Goal: Task Accomplishment & Management: Manage account settings

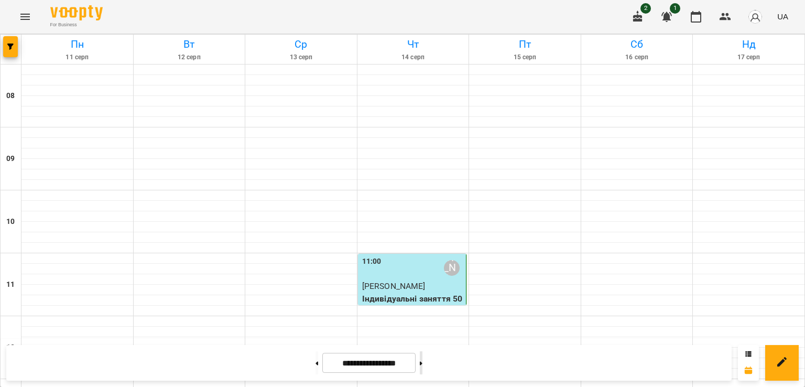
click at [422, 359] on button at bounding box center [421, 362] width 3 height 23
type input "**********"
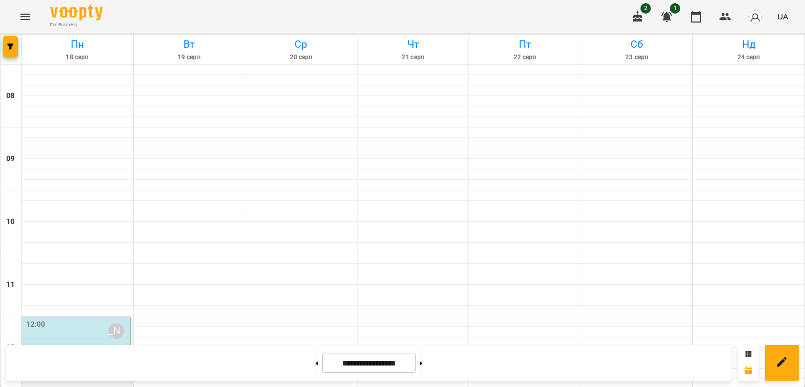
scroll to position [243, 0]
click at [84, 344] on span "[PERSON_NAME]" at bounding box center [57, 349] width 63 height 10
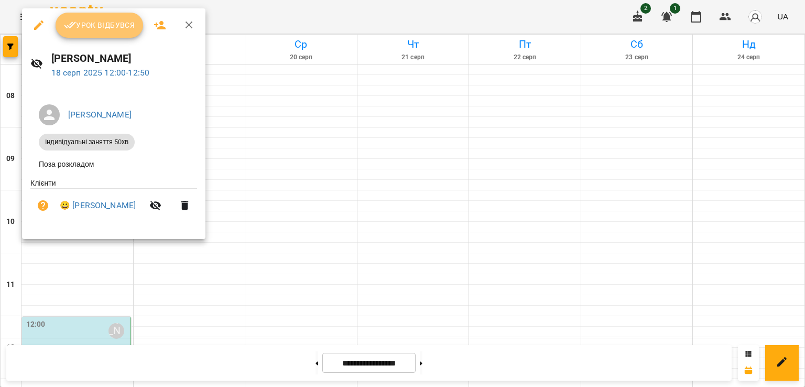
click at [88, 17] on button "Урок відбувся" at bounding box center [100, 25] width 88 height 25
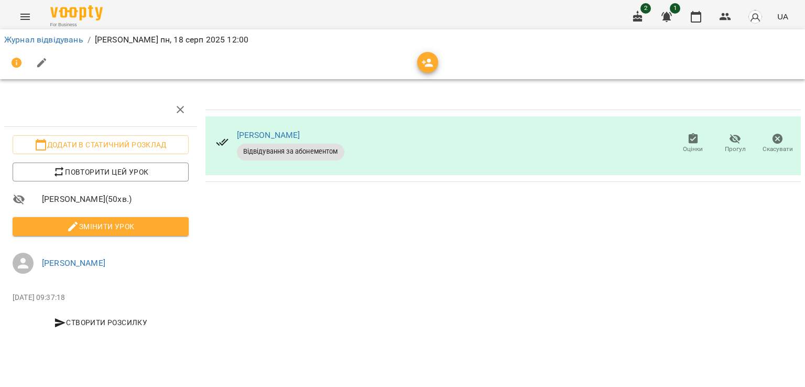
click at [128, 218] on button "Змінити урок" at bounding box center [101, 226] width 176 height 19
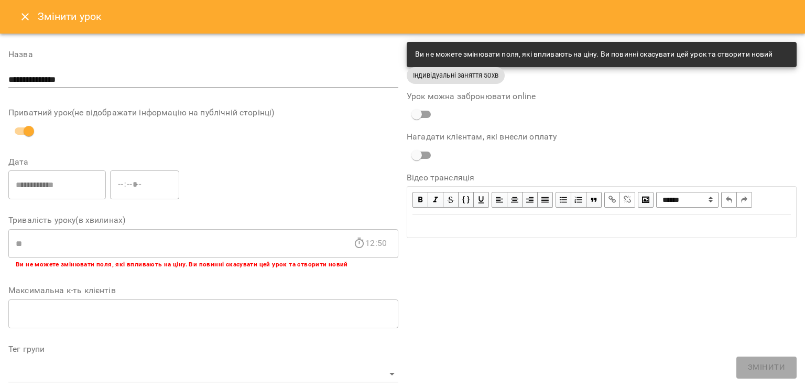
scroll to position [310, 0]
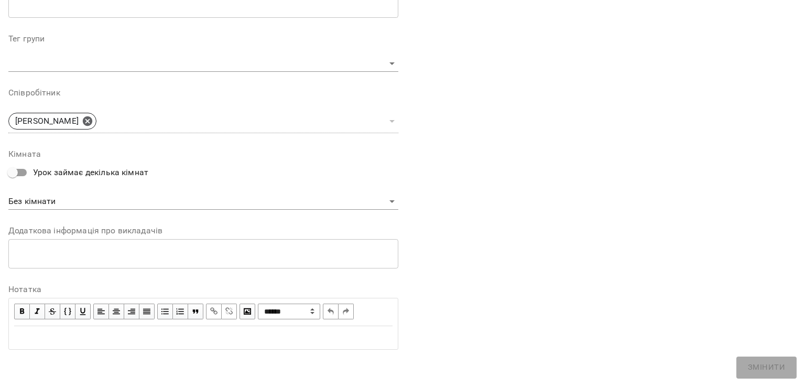
click at [38, 330] on div "Edit text" at bounding box center [203, 338] width 388 height 22
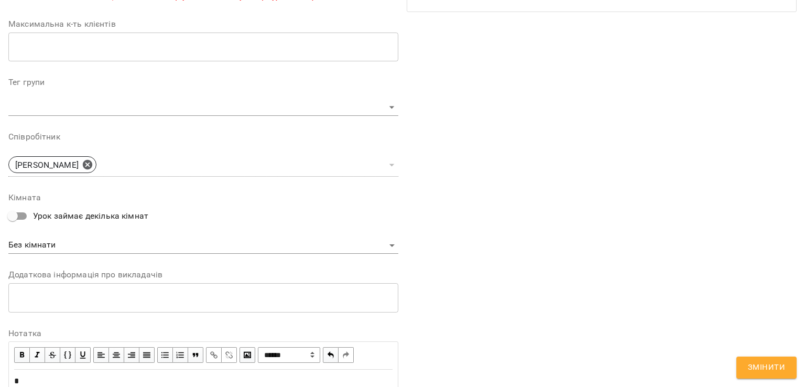
scroll to position [354, 0]
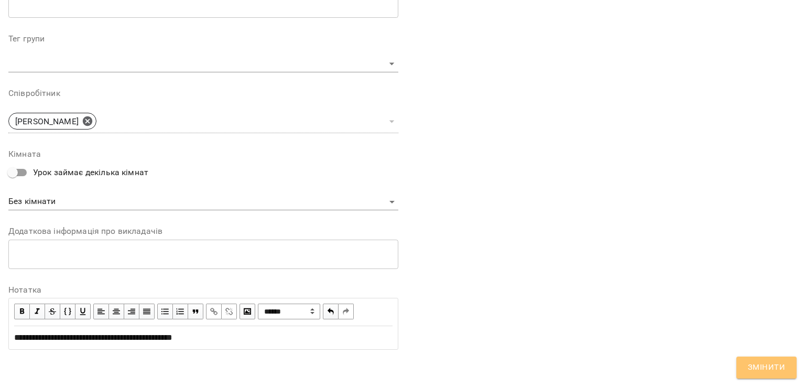
click at [776, 362] on span "Змінити" at bounding box center [766, 368] width 37 height 14
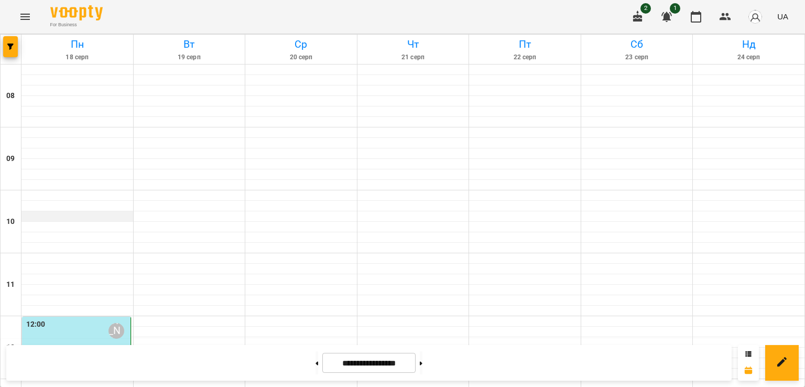
scroll to position [538, 0]
